Goal: Information Seeking & Learning: Learn about a topic

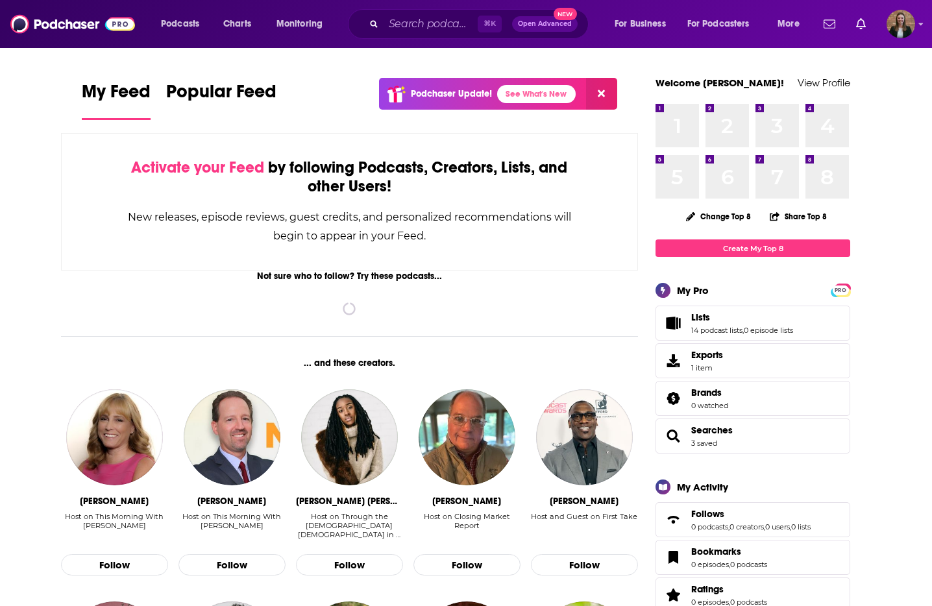
click at [444, 12] on div "⌘ K Open Advanced New" at bounding box center [468, 24] width 241 height 30
click at [442, 27] on input "Search podcasts, credits, & more..." at bounding box center [430, 24] width 94 height 21
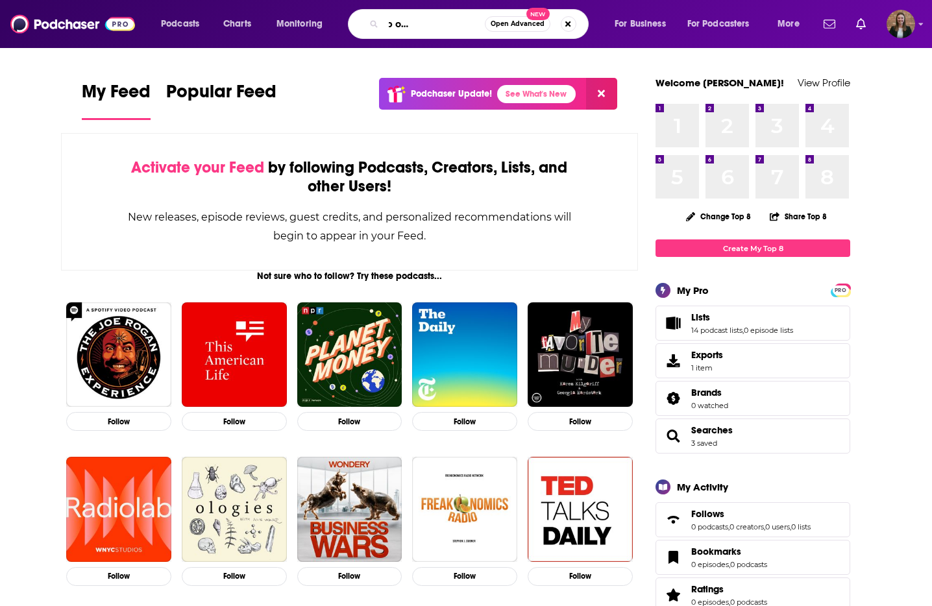
scroll to position [0, 83]
type input "lead at the top of your game podcast"
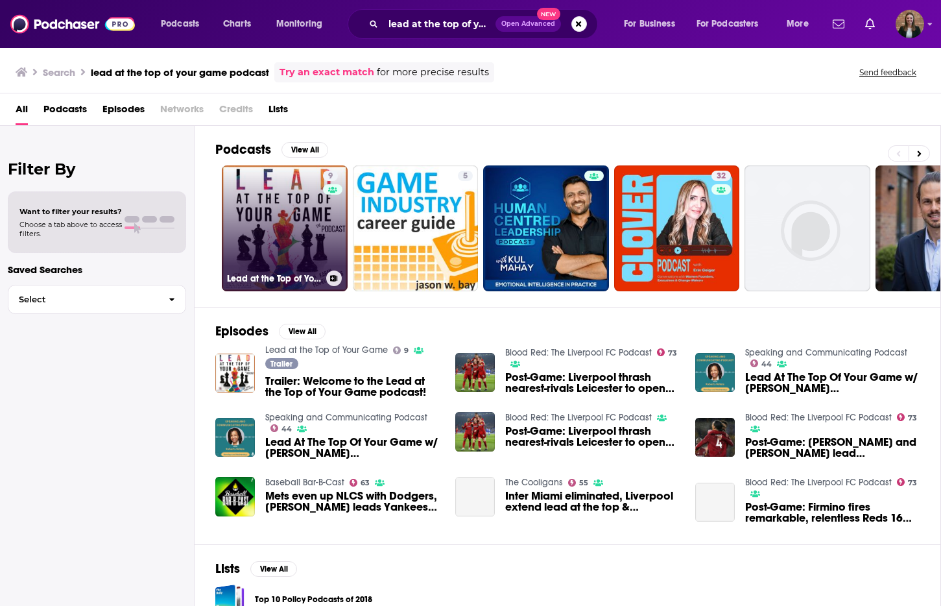
click at [259, 222] on link "9 Lead at the Top of Your Game" at bounding box center [285, 228] width 126 height 126
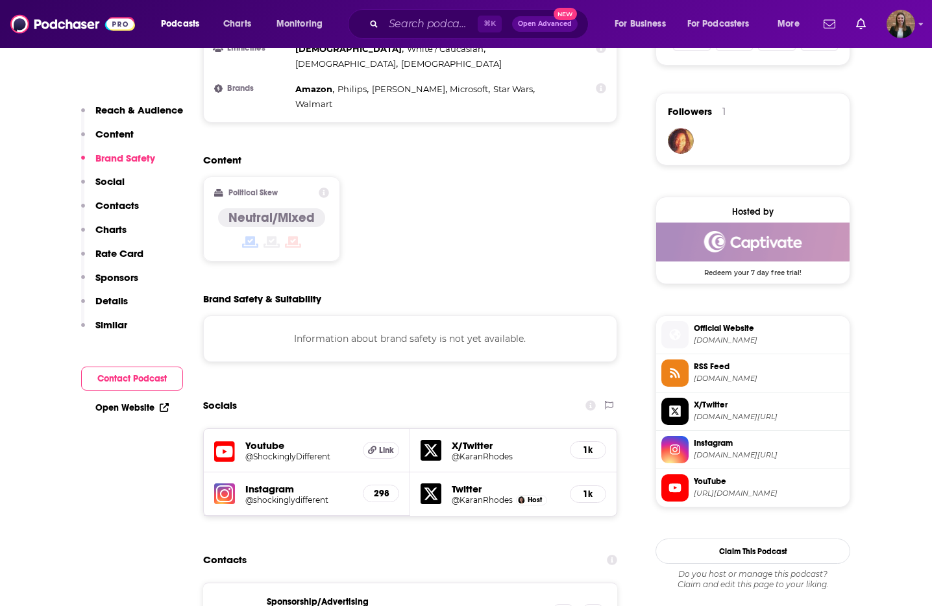
scroll to position [919, 0]
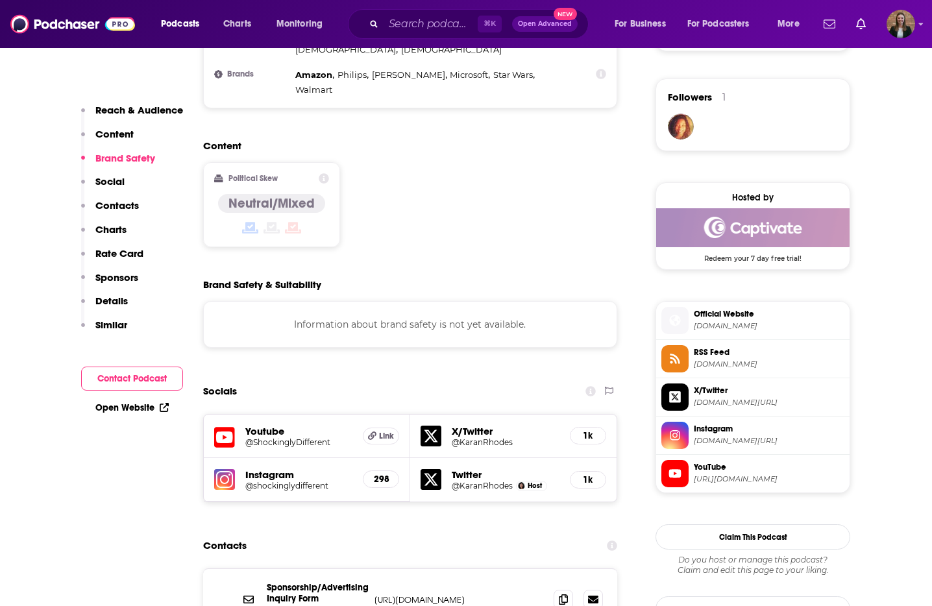
click at [282, 425] on h5 "Youtube" at bounding box center [298, 431] width 107 height 12
click at [274, 425] on h5 "Youtube" at bounding box center [298, 431] width 107 height 12
click at [272, 481] on h5 "@shockinglydifferent" at bounding box center [298, 486] width 107 height 10
